Goal: Information Seeking & Learning: Learn about a topic

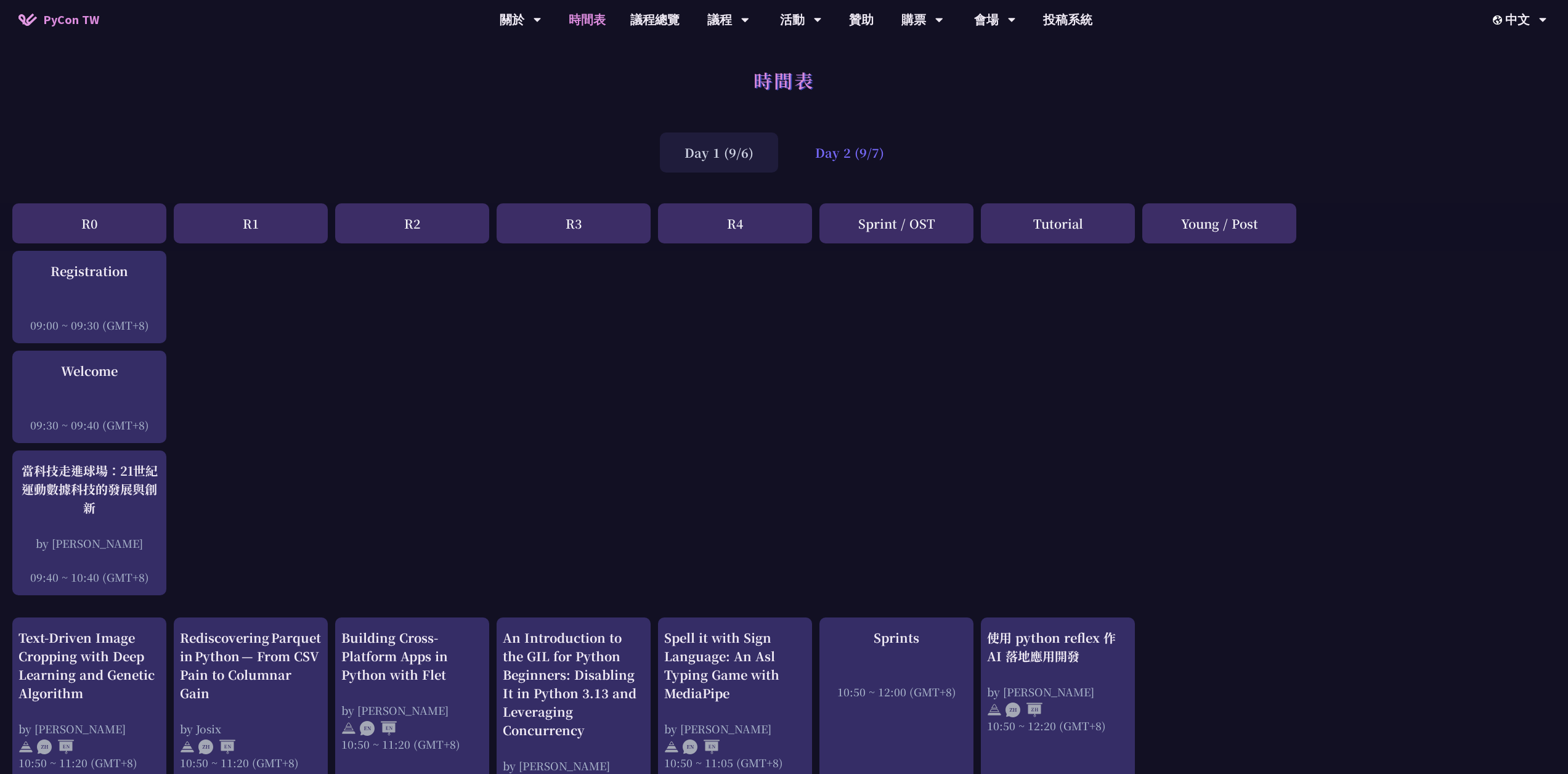
click at [902, 151] on div "Day 2 (9/7)" at bounding box center [849, 153] width 119 height 40
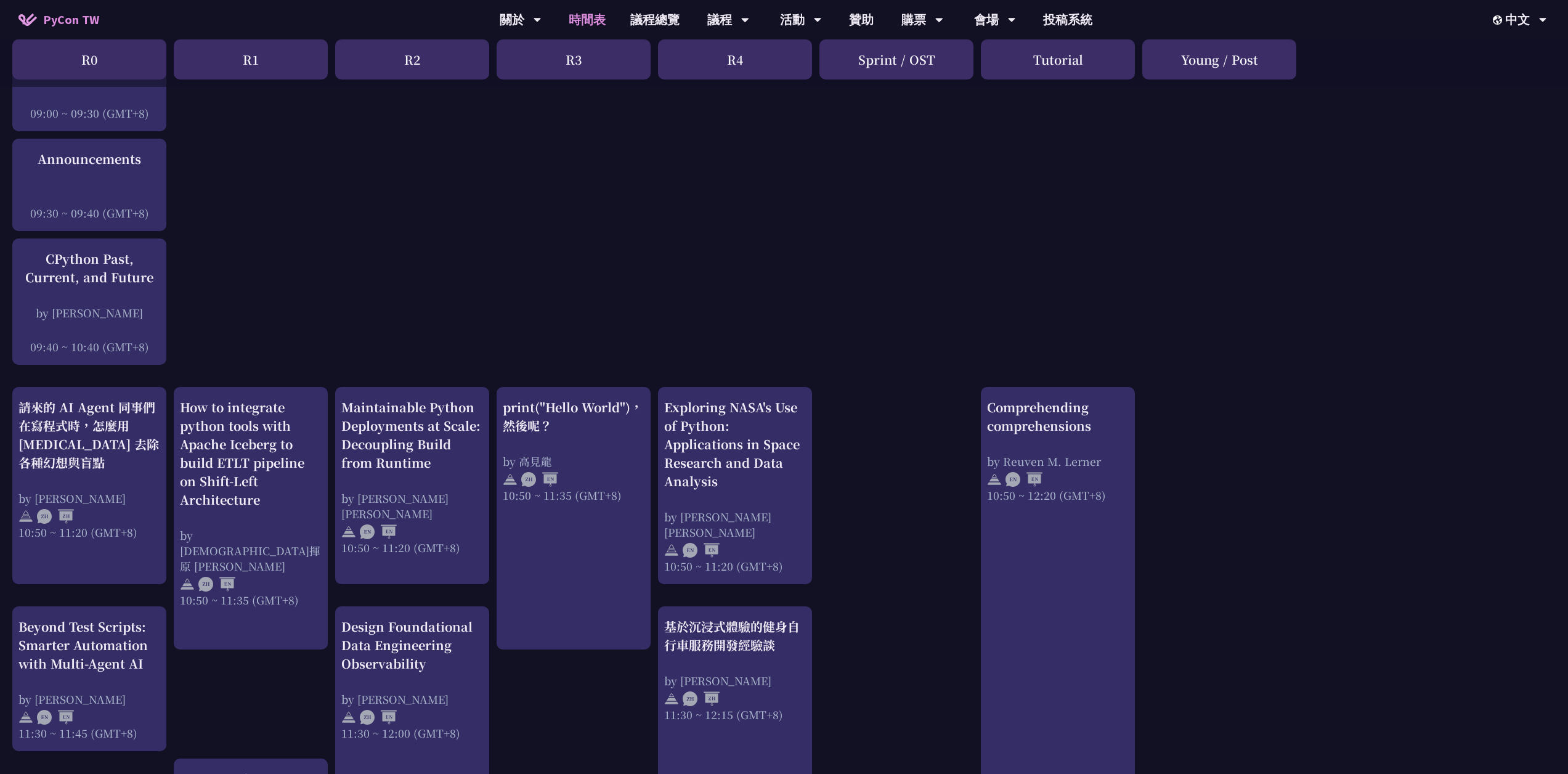
scroll to position [411, 0]
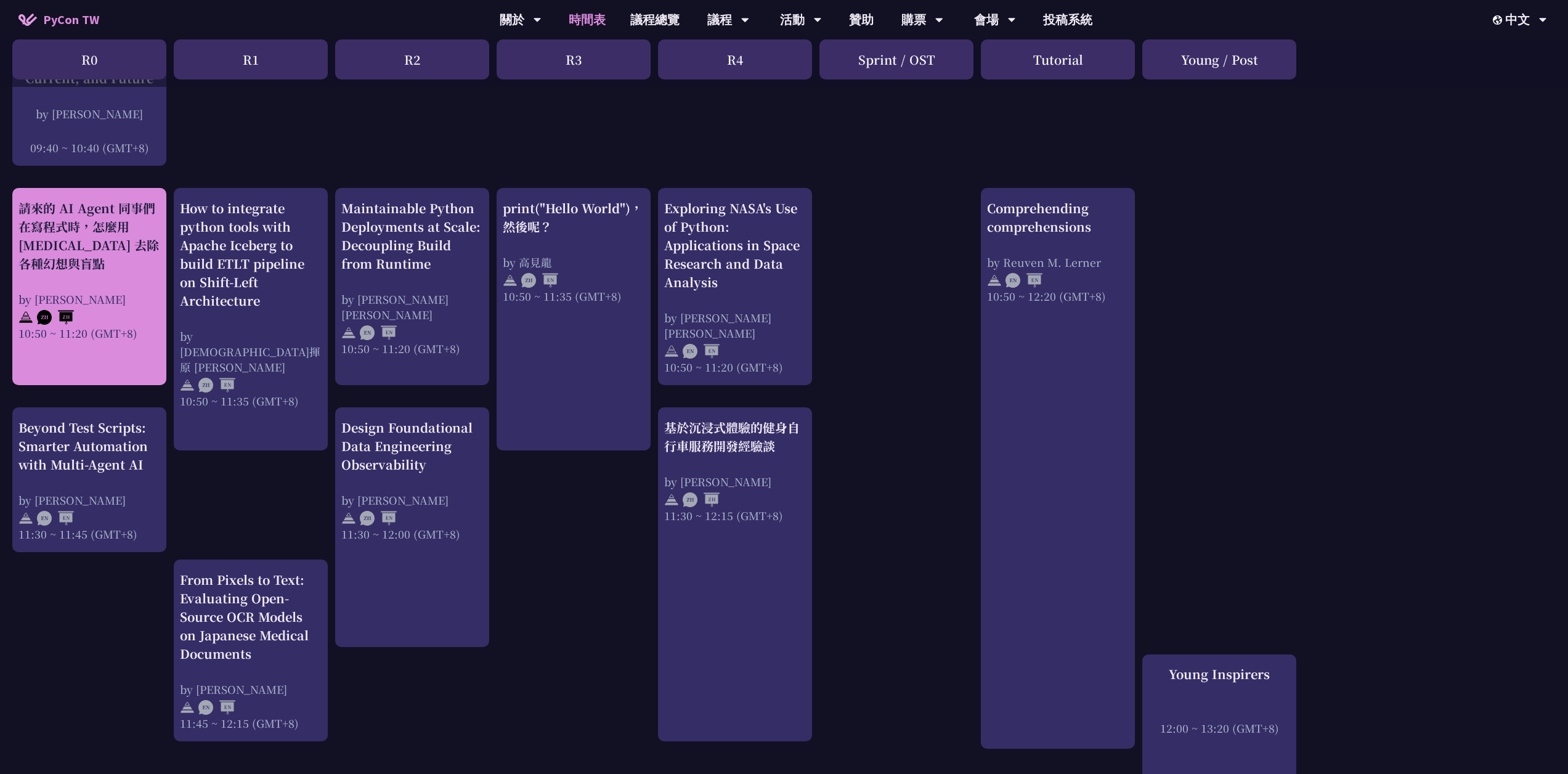
click at [36, 295] on div "by [PERSON_NAME]" at bounding box center [90, 298] width 142 height 15
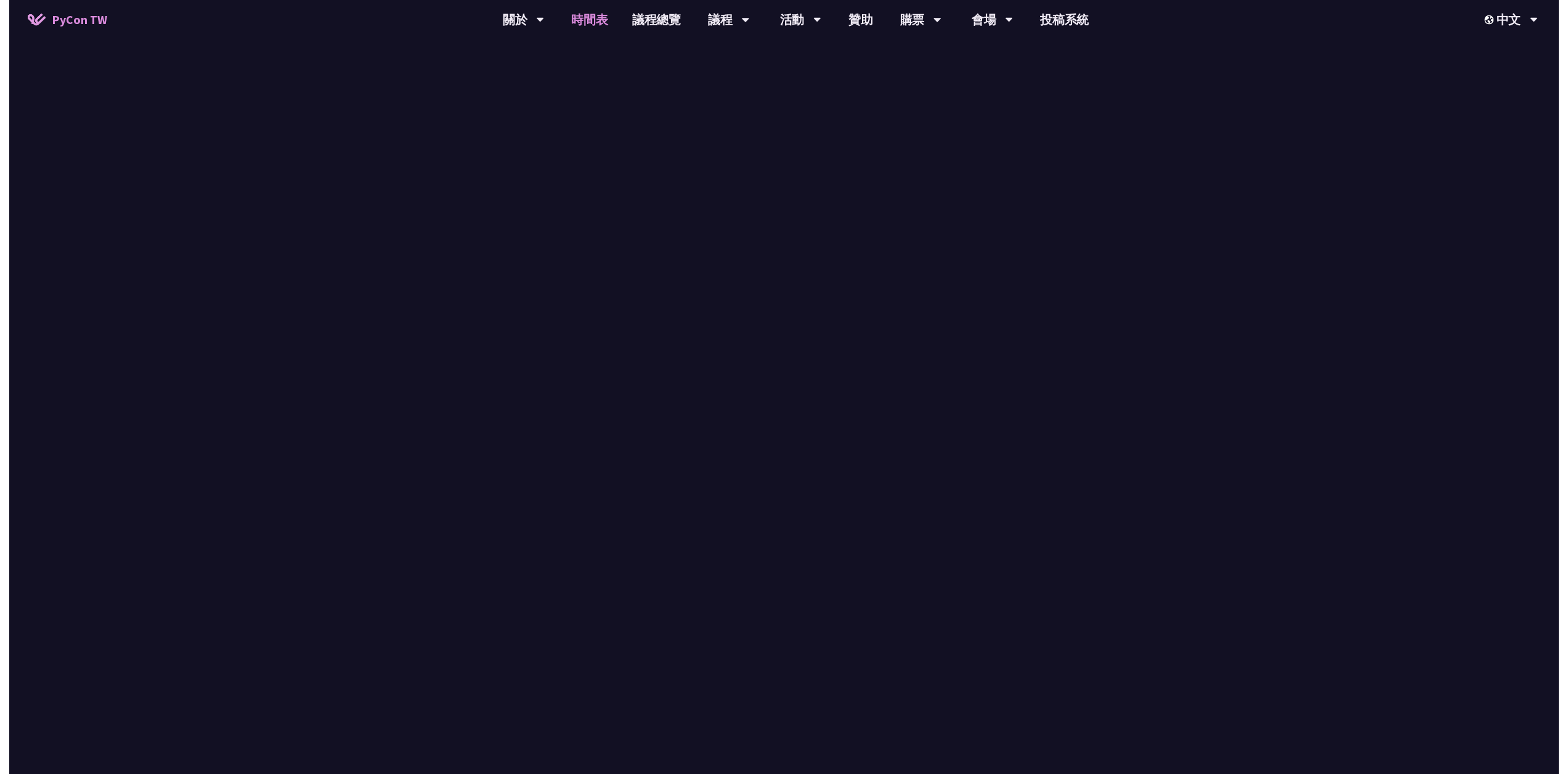
scroll to position [411, 0]
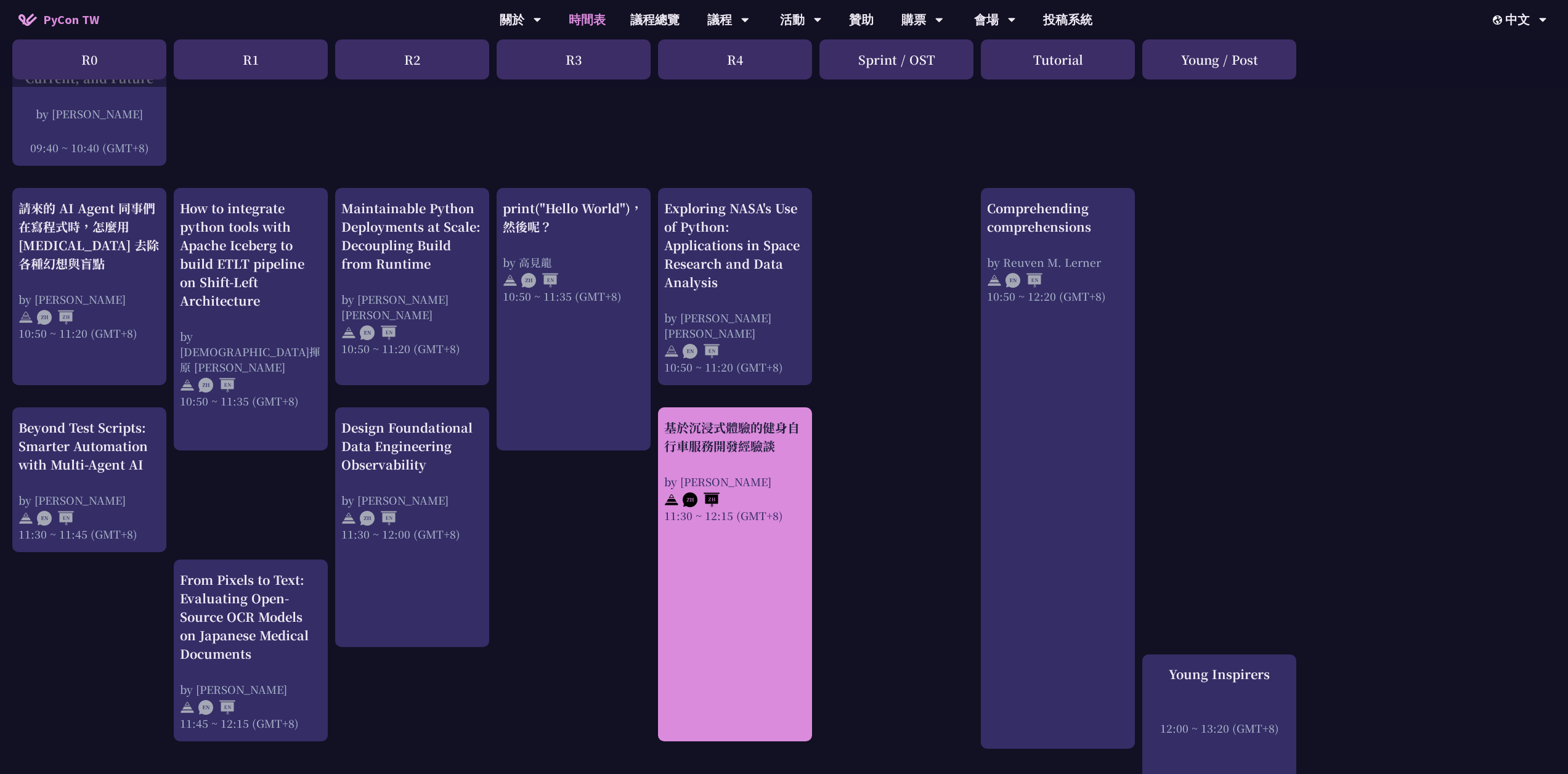
click at [775, 467] on div at bounding box center [735, 498] width 142 height 19
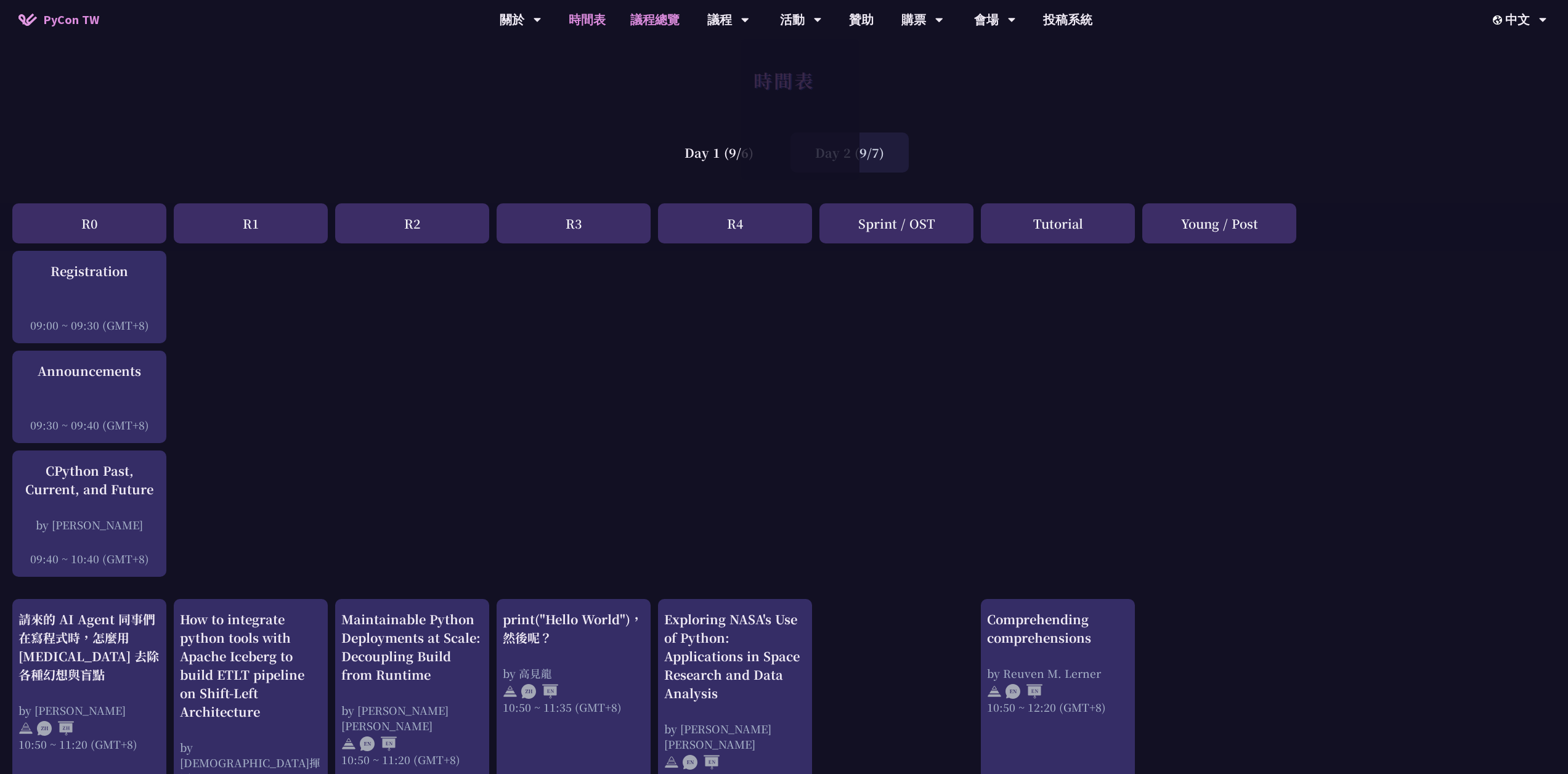
click at [647, 9] on link "議程總覽" at bounding box center [654, 20] width 74 height 40
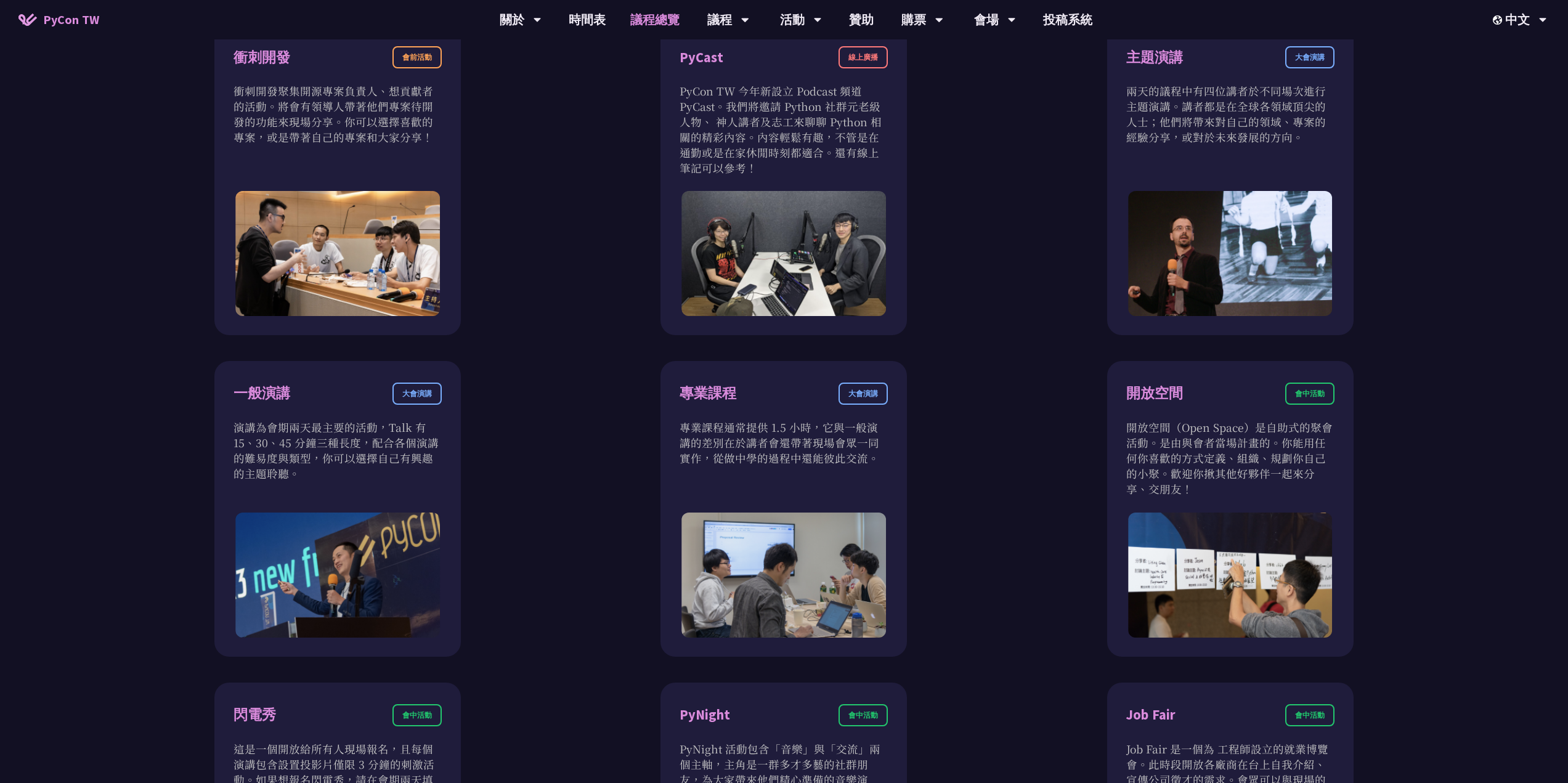
scroll to position [616, 0]
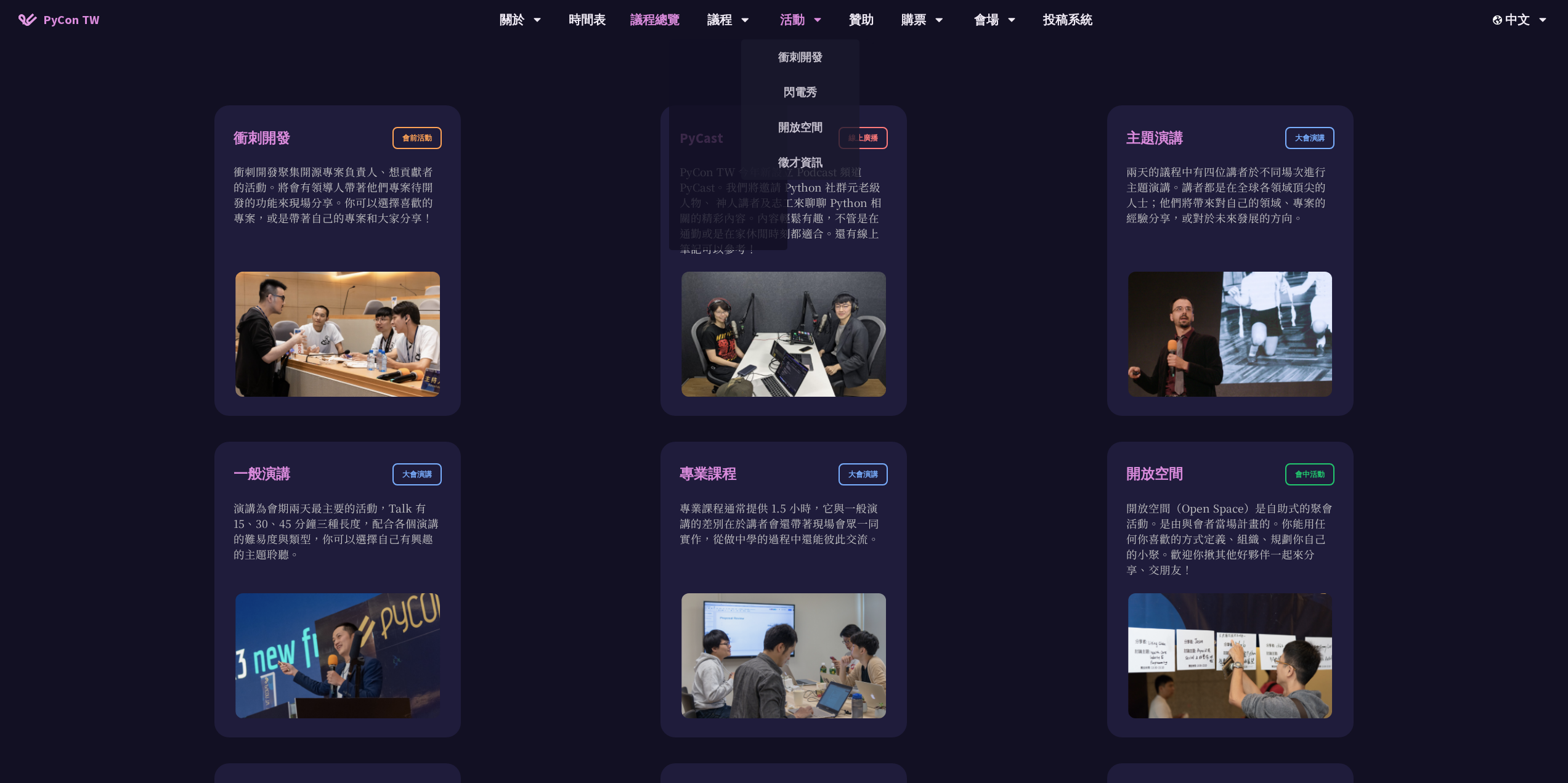
click at [542, 23] on div "活動" at bounding box center [521, 20] width 42 height 40
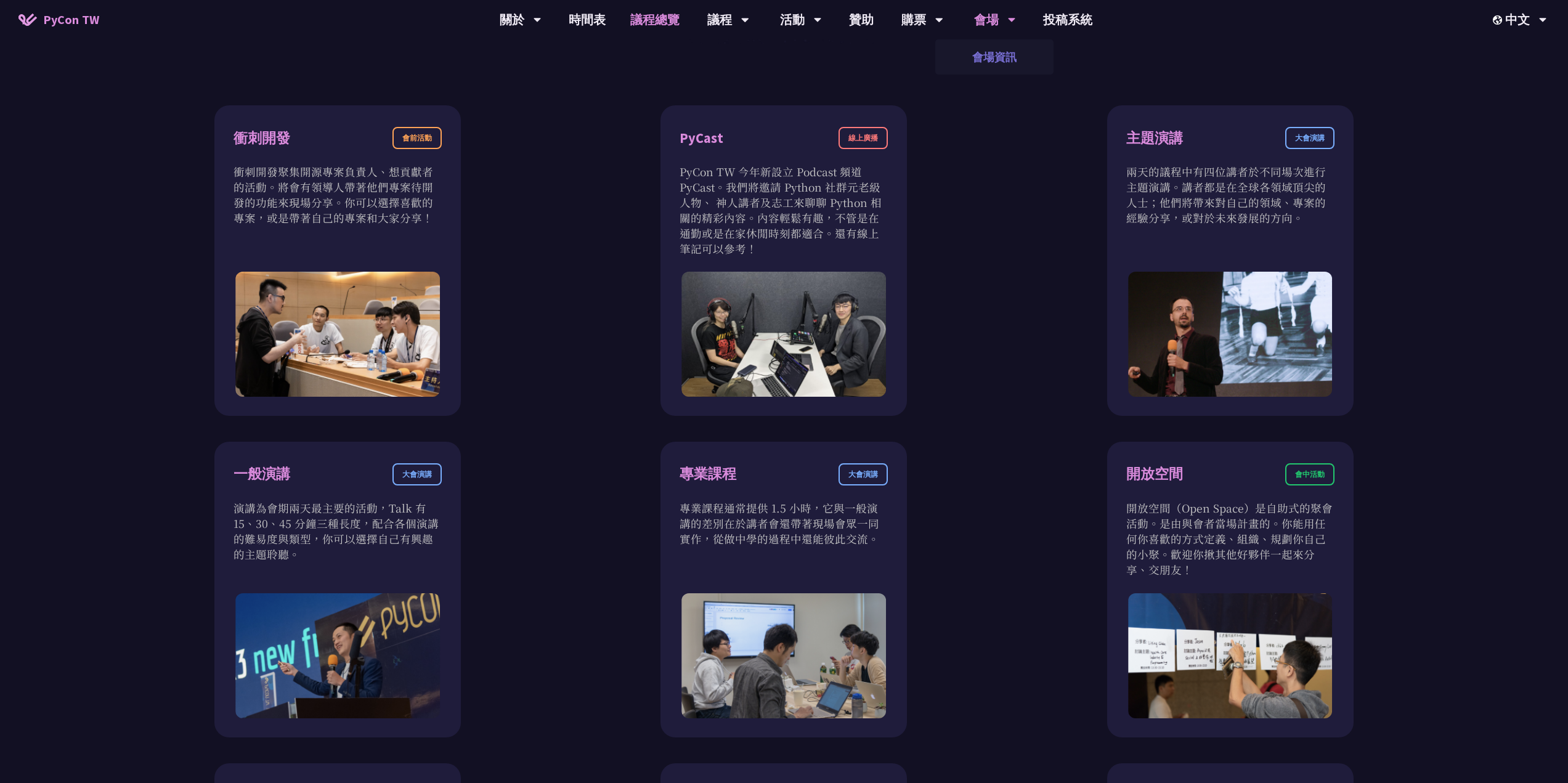
click at [1009, 48] on link "會場資訊" at bounding box center [994, 57] width 119 height 29
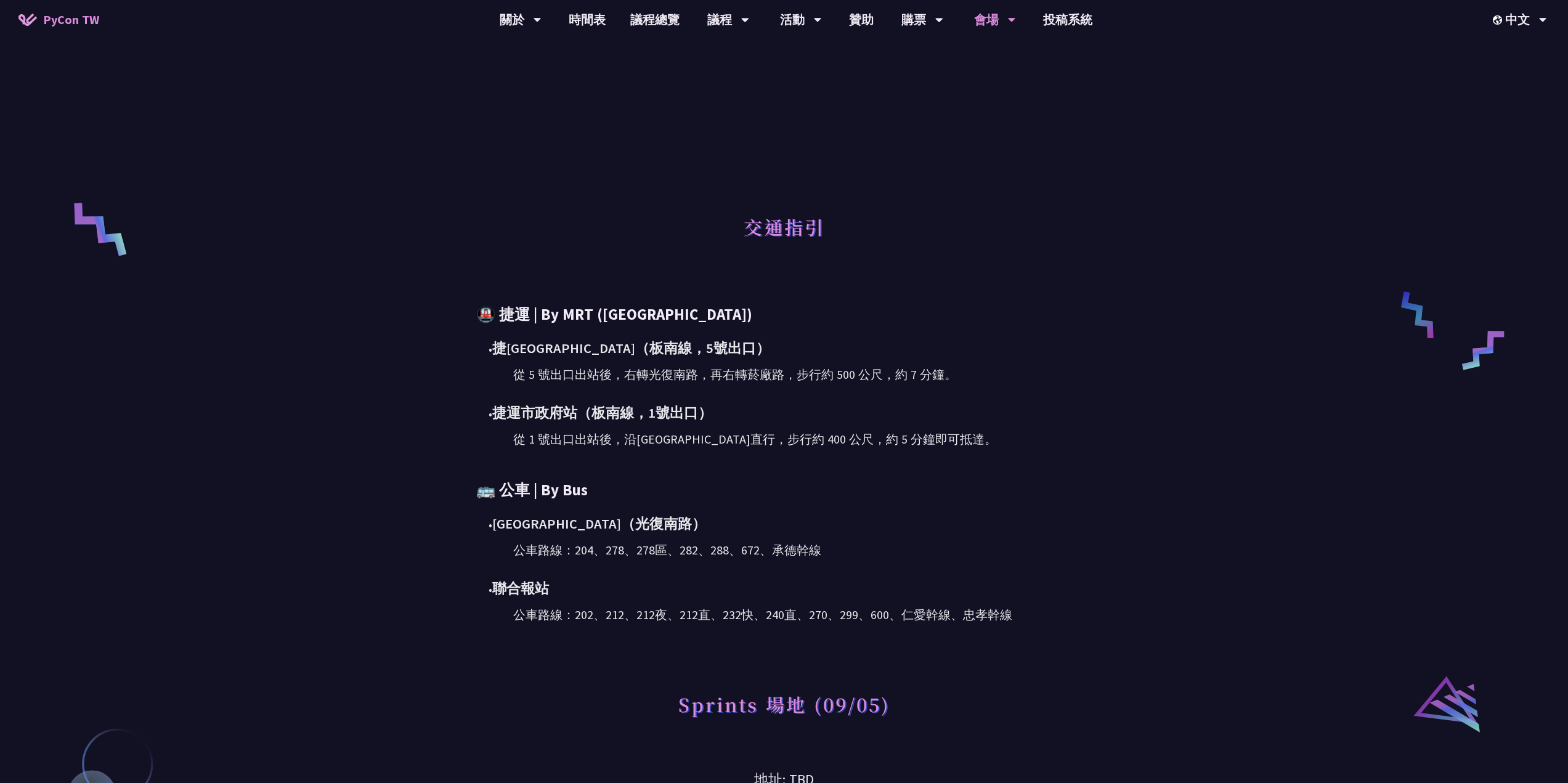
scroll to position [616, 0]
